Goal: Entertainment & Leisure: Consume media (video, audio)

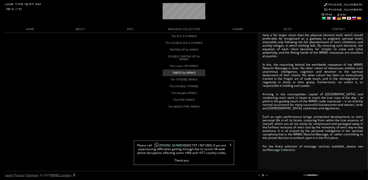
click at [188, 76] on link "TABOO by WINKS" at bounding box center [184, 72] width 43 height 7
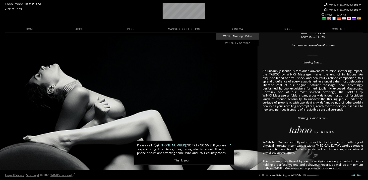
click at [237, 36] on link "WINKS Massage Video" at bounding box center [237, 36] width 43 height 7
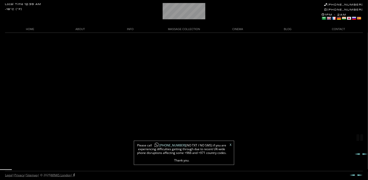
scroll to position [22, 0]
click at [230, 146] on link "X" at bounding box center [231, 144] width 2 height 3
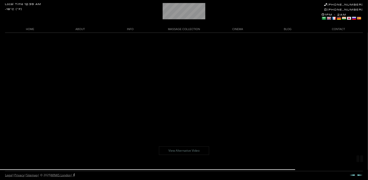
scroll to position [22, 0]
